Goal: Check status

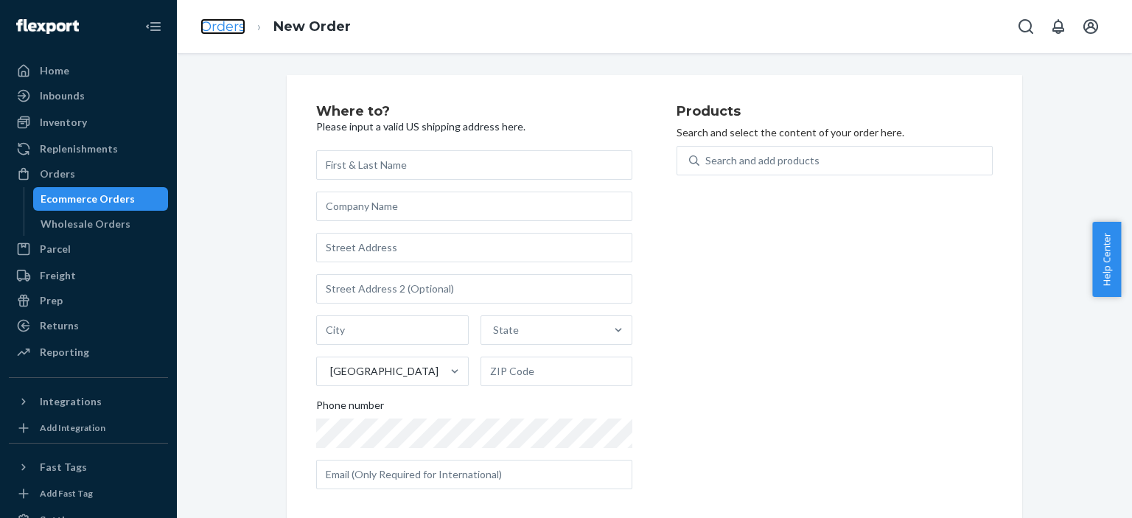
click at [228, 24] on link "Orders" at bounding box center [223, 26] width 45 height 16
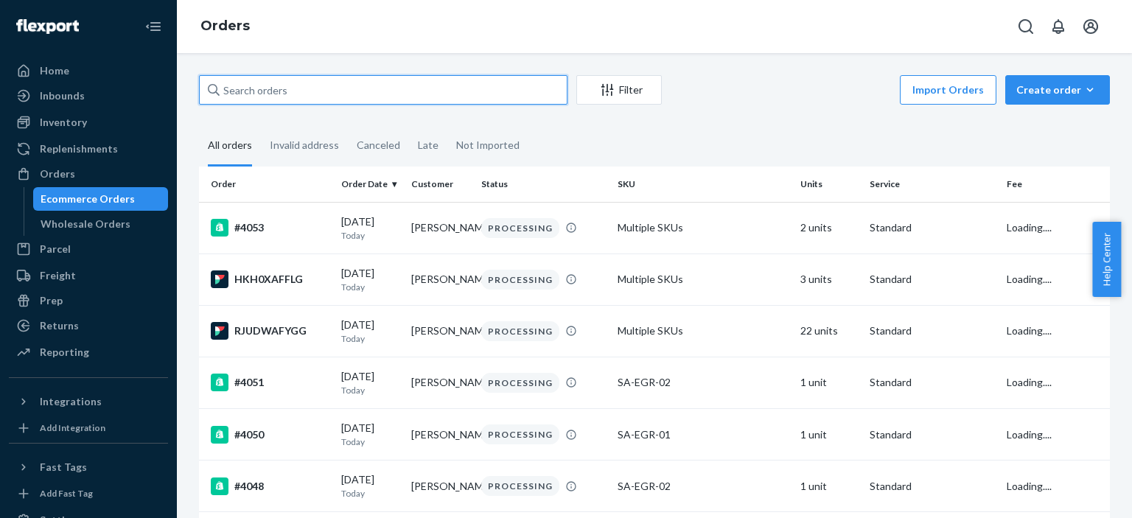
click at [335, 89] on input "text" at bounding box center [383, 89] width 369 height 29
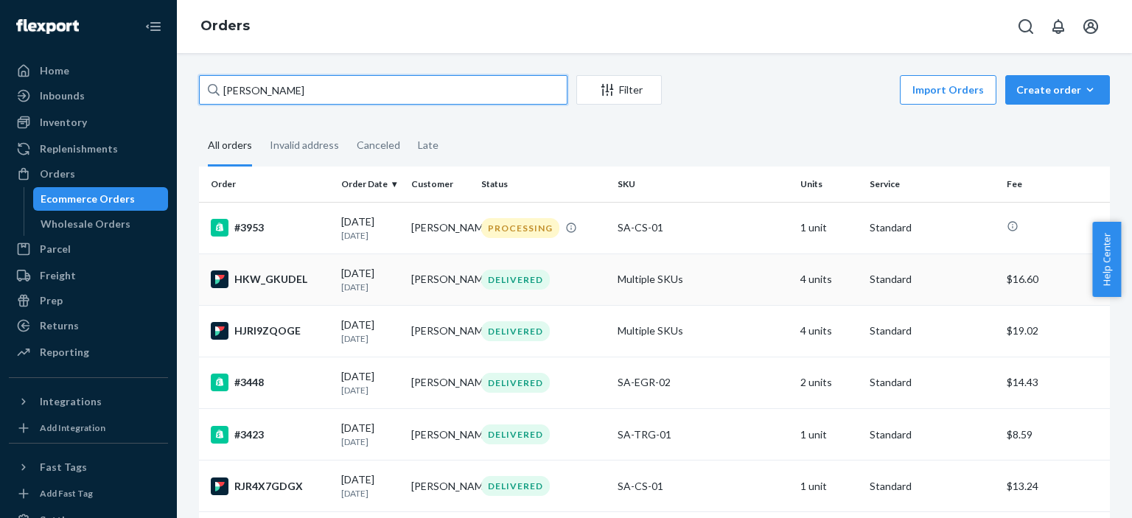
type input "[PERSON_NAME]"
click at [582, 279] on div "DELIVERED" at bounding box center [543, 280] width 130 height 20
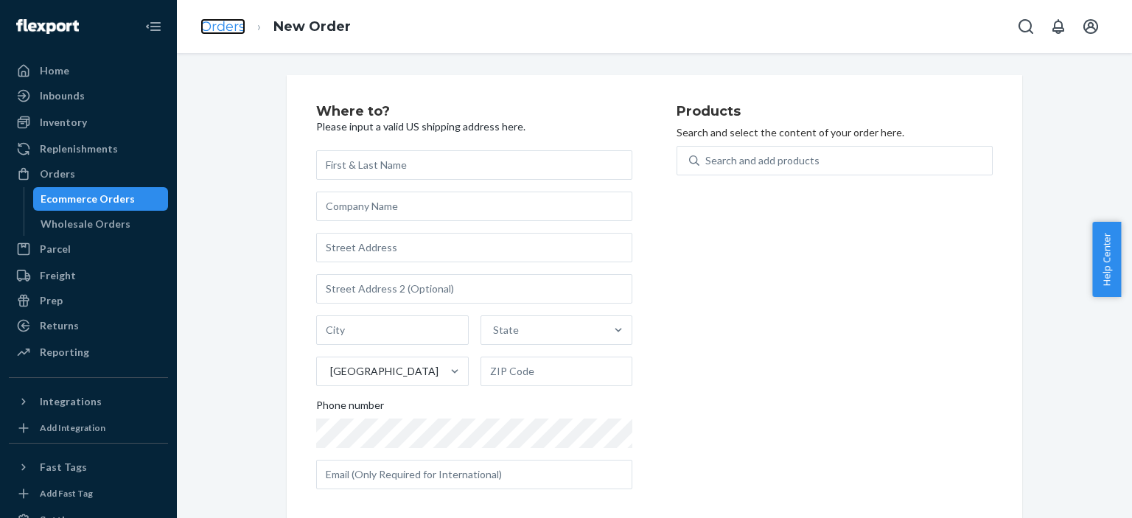
click at [223, 27] on link "Orders" at bounding box center [223, 26] width 45 height 16
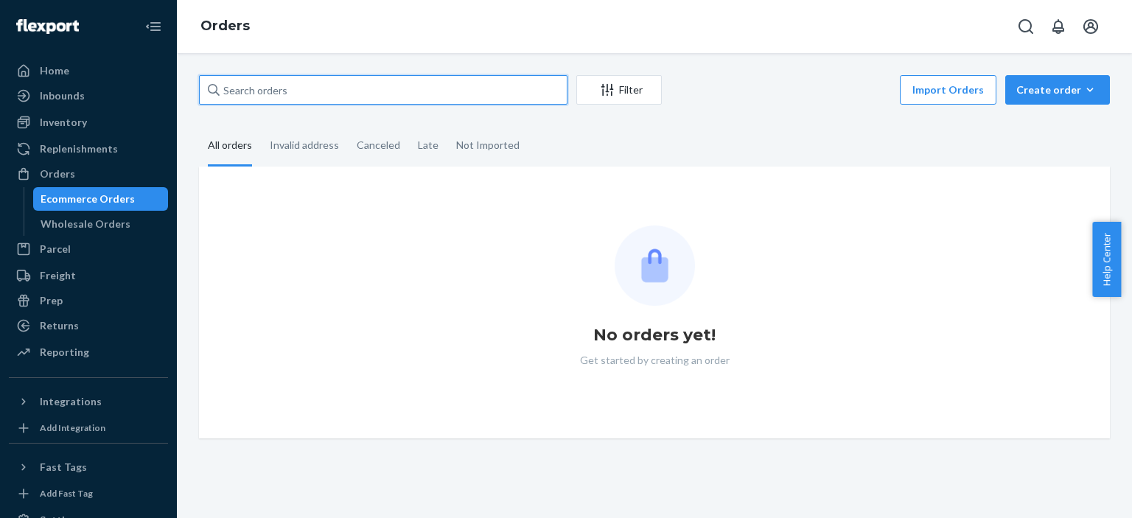
click at [302, 91] on input "text" at bounding box center [383, 89] width 369 height 29
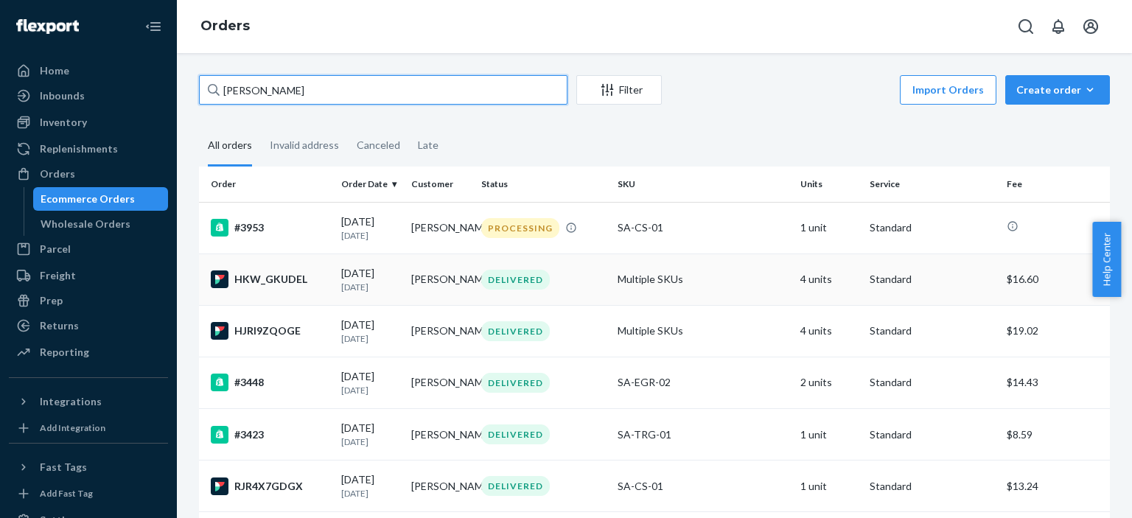
type input "gary"
click at [586, 286] on div "DELIVERED" at bounding box center [543, 280] width 130 height 20
